Goal: Information Seeking & Learning: Learn about a topic

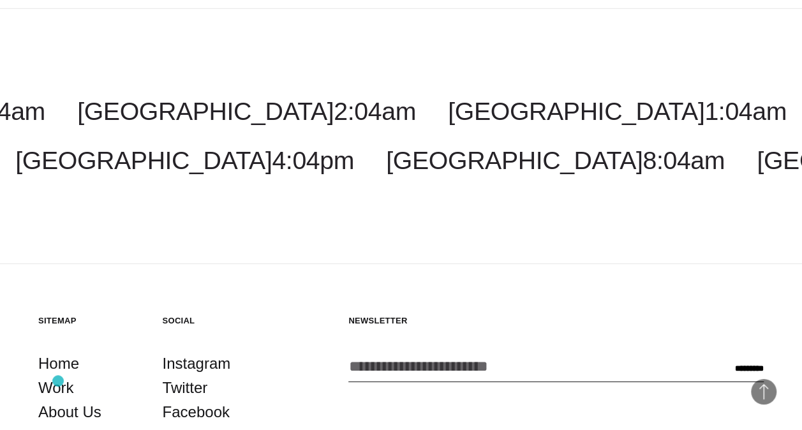
scroll to position [1944, 0]
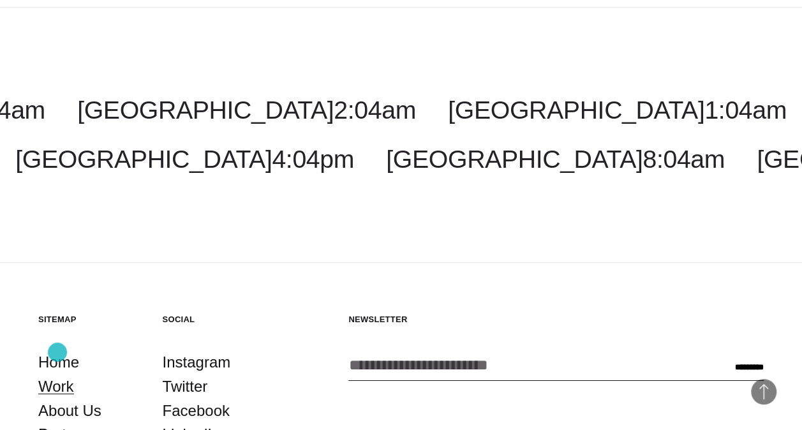
click at [57, 375] on link "Work" at bounding box center [56, 387] width 36 height 24
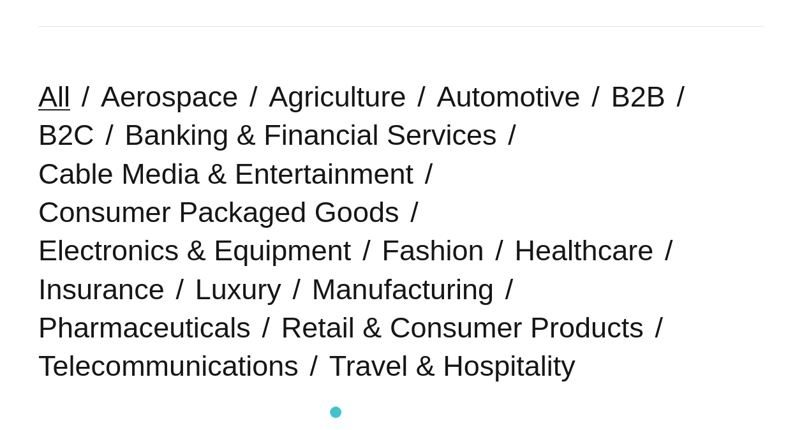
scroll to position [310, 0]
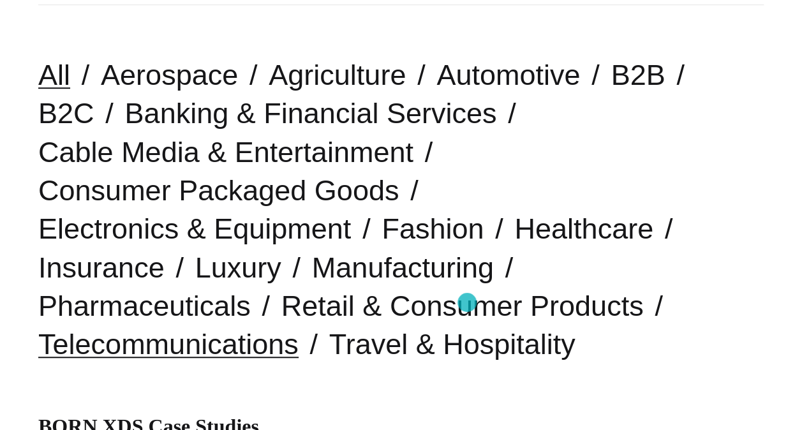
click at [299, 328] on link "Telecommunications" at bounding box center [168, 344] width 260 height 33
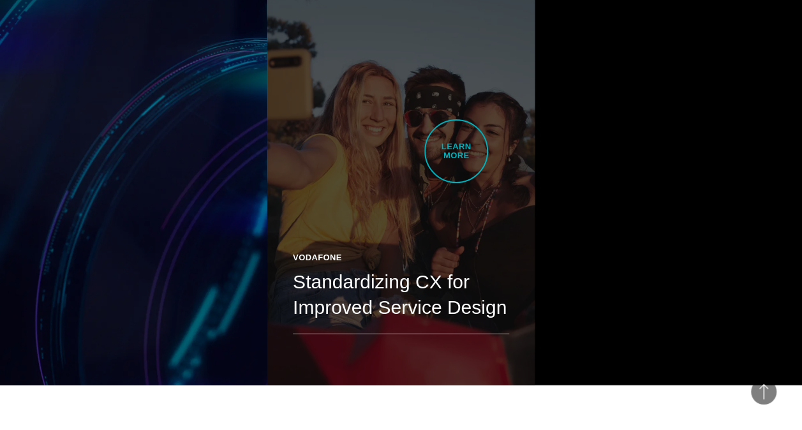
scroll to position [1734, 0]
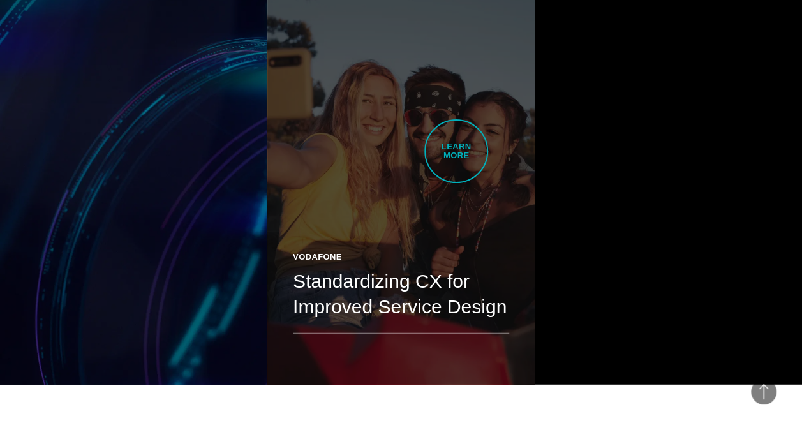
click at [456, 151] on link "Vodafone Standardizing CX for Improved Service Design We combined strategy, res…" at bounding box center [400, 174] width 267 height 421
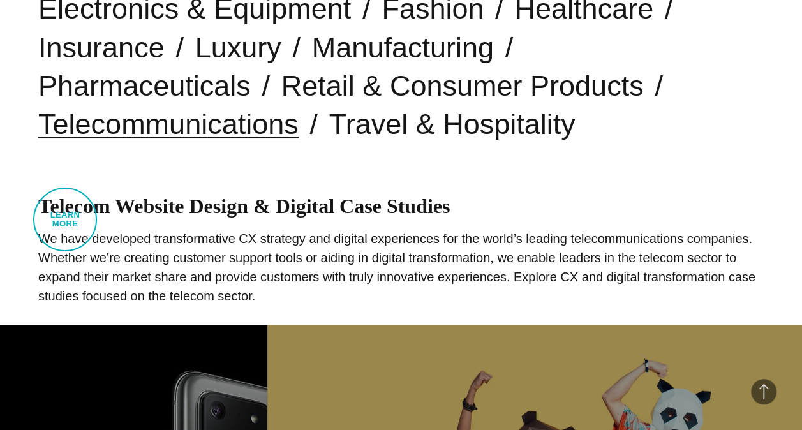
scroll to position [459, 0]
